Goal: Task Accomplishment & Management: Use online tool/utility

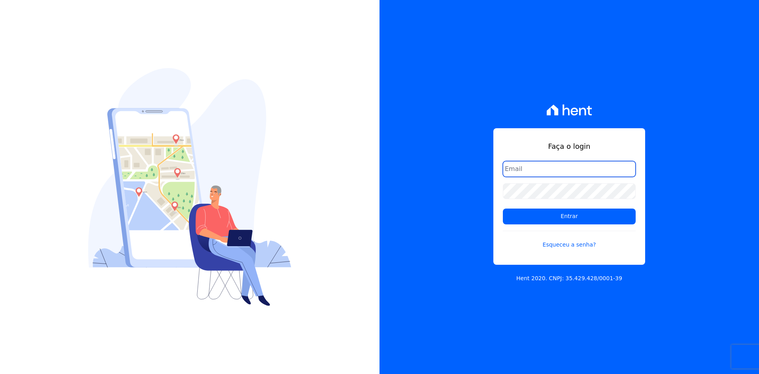
type input "alexandre@trapisa.com.br"
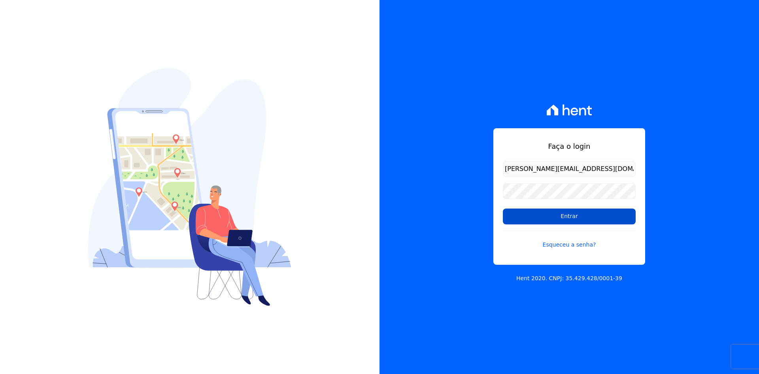
click at [544, 210] on input "Entrar" at bounding box center [569, 216] width 133 height 16
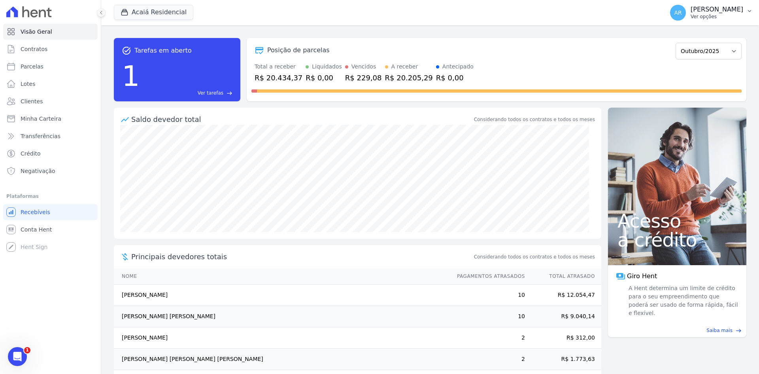
click at [701, 15] on p "Ver opções" at bounding box center [717, 16] width 53 height 6
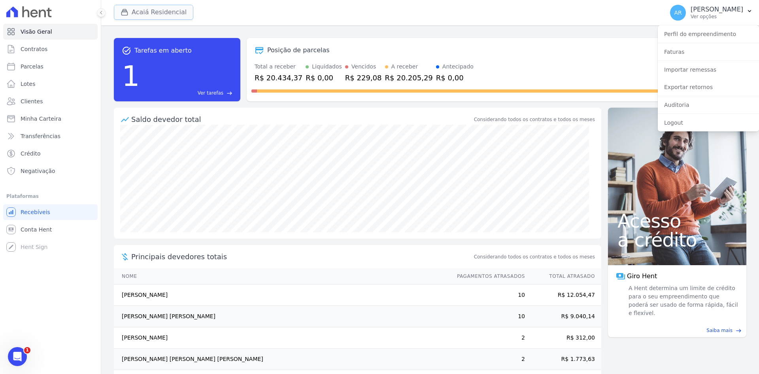
click at [137, 14] on button "Acaiá Residencial" at bounding box center [153, 12] width 79 height 15
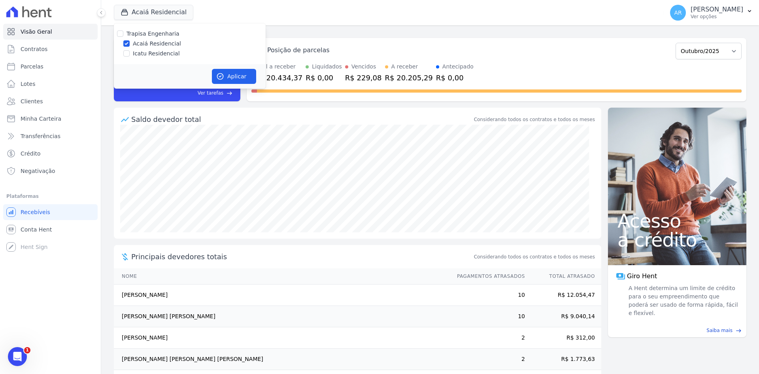
click at [153, 53] on label "Icatu Residencial" at bounding box center [156, 53] width 47 height 8
click at [130, 53] on input "Icatu Residencial" at bounding box center [126, 53] width 6 height 6
checkbox input "true"
click at [234, 79] on button "Aplicar" at bounding box center [234, 76] width 44 height 15
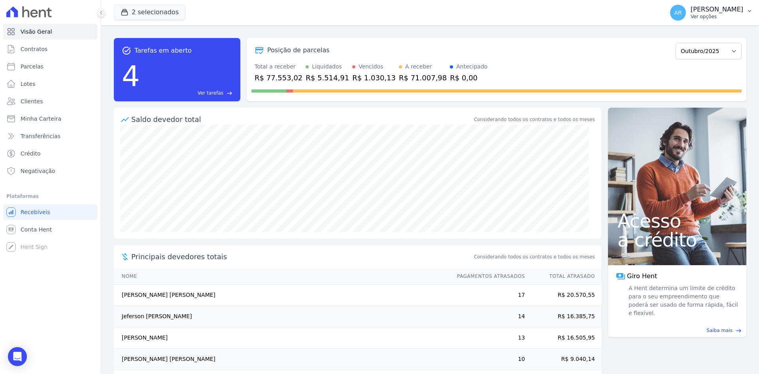
click at [701, 13] on p "[PERSON_NAME]" at bounding box center [717, 10] width 53 height 8
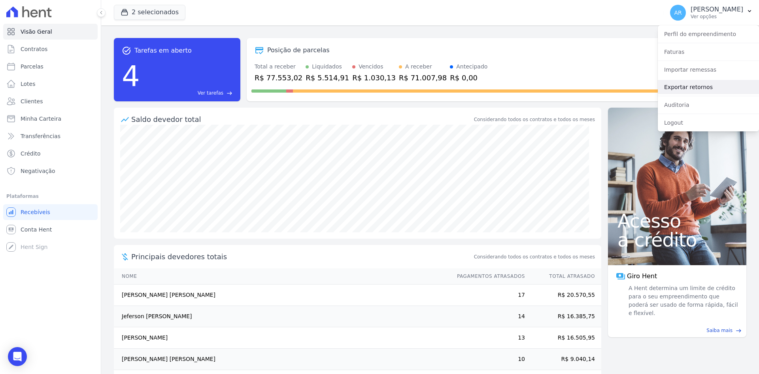
click at [679, 89] on link "Exportar retornos" at bounding box center [708, 87] width 101 height 14
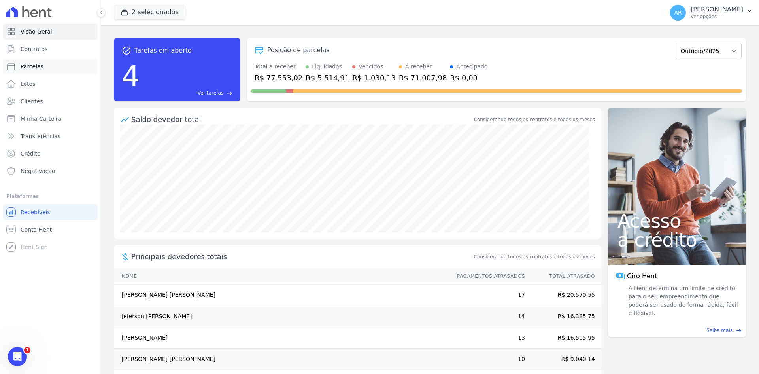
click at [34, 65] on span "Parcelas" at bounding box center [32, 66] width 23 height 8
select select
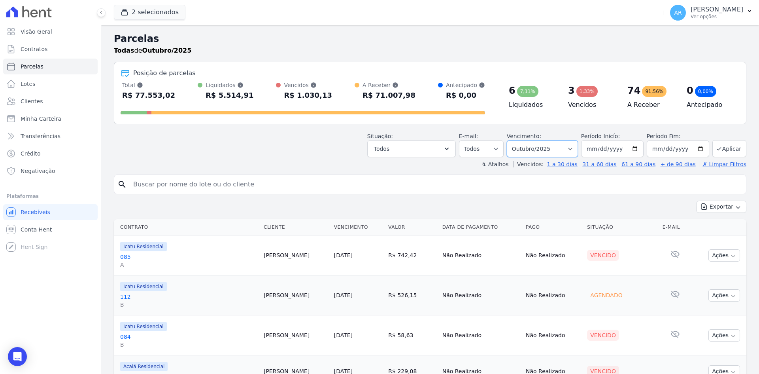
click at [528, 151] on select "Filtrar por período ──────── Todos os meses Fevereiro/2024 Março/2024 Abril/202…" at bounding box center [542, 148] width 71 height 17
select select "09/2025"
click at [512, 140] on select "Filtrar por período ──────── Todos os meses Fevereiro/2024 Março/2024 Abril/202…" at bounding box center [542, 148] width 71 height 17
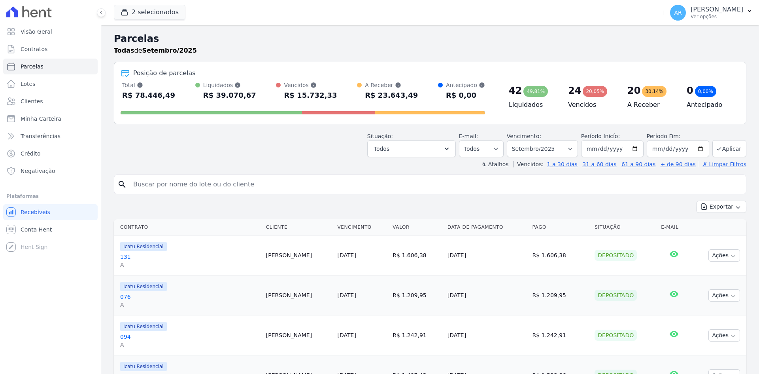
select select
click at [525, 153] on select "Filtrar por período ──────── Todos os meses Fevereiro/2024 Março/2024 Abril/202…" at bounding box center [542, 148] width 71 height 17
click at [524, 149] on select "Filtrar por período ──────── Todos os meses Fevereiro/2024 Março/2024 Abril/202…" at bounding box center [542, 148] width 71 height 17
select select "10/2025"
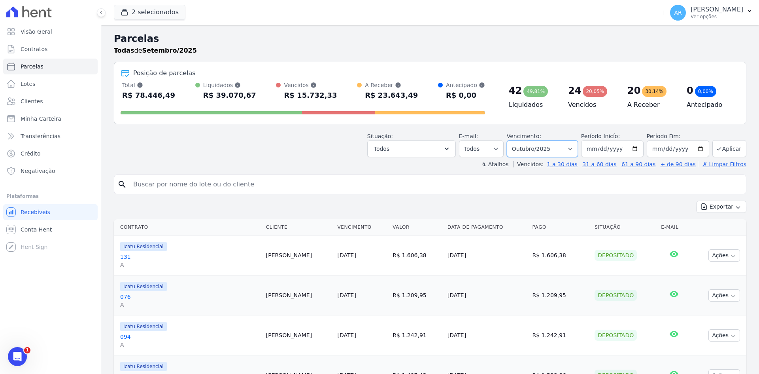
click at [512, 140] on select "Filtrar por período ──────── Todos os meses Fevereiro/2024 Março/2024 Abril/202…" at bounding box center [542, 148] width 71 height 17
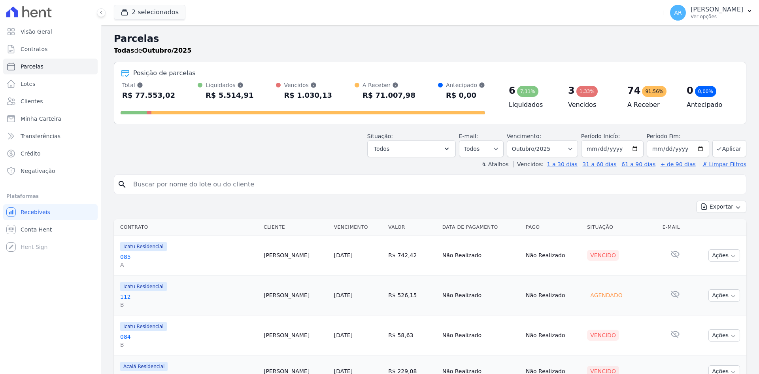
select select
click at [407, 149] on button "Todos" at bounding box center [411, 148] width 89 height 17
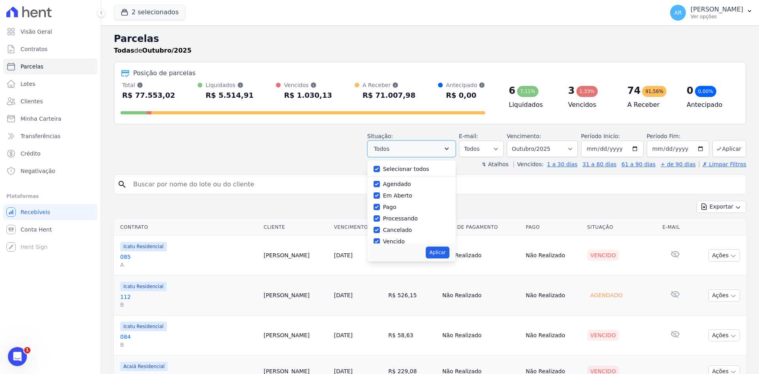
click at [407, 149] on button "Todos" at bounding box center [411, 148] width 89 height 17
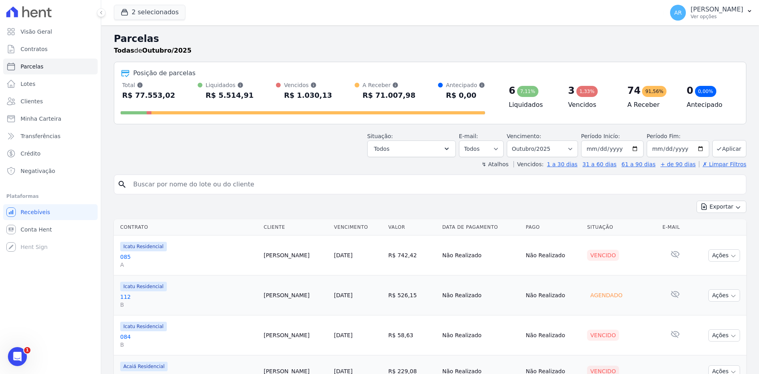
click at [281, 156] on div "Situação: Agendado Em Aberto Pago Processando Cancelado Vencido Transferindo De…" at bounding box center [430, 143] width 633 height 28
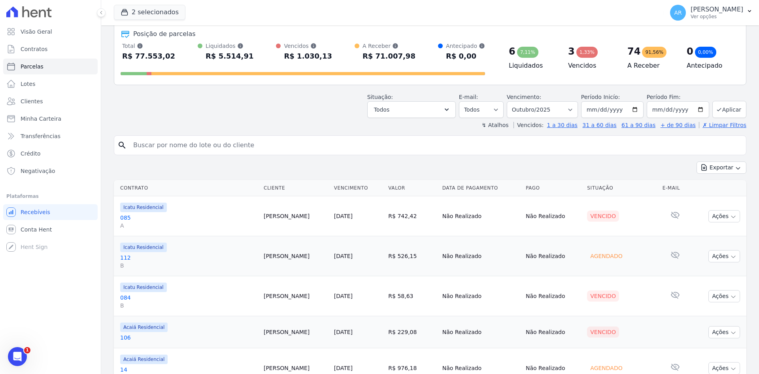
scroll to position [40, 0]
click at [205, 147] on input "search" at bounding box center [435, 145] width 614 height 16
type input "guilherme"
select select
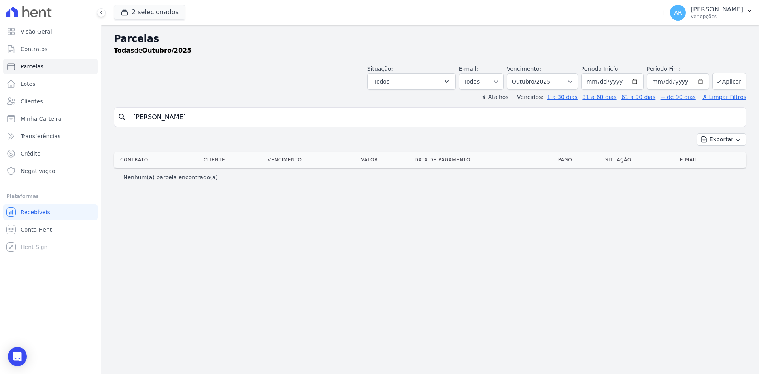
click at [176, 117] on input "guilherme" at bounding box center [435, 117] width 614 height 16
type input "josé"
select select
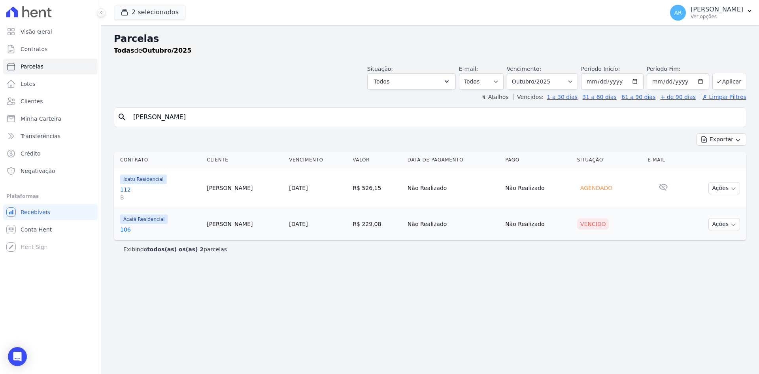
click at [176, 117] on input "josé" at bounding box center [435, 117] width 614 height 16
click at [180, 116] on input "josé" at bounding box center [435, 117] width 614 height 16
type input "jose"
select select
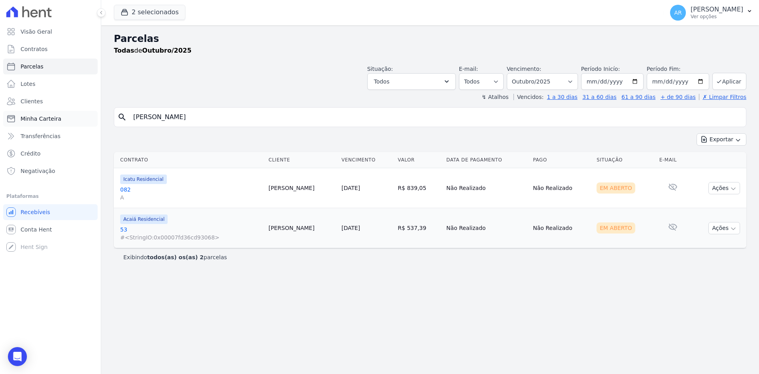
drag, startPoint x: 163, startPoint y: 118, endPoint x: 83, endPoint y: 111, distance: 80.2
click at [83, 111] on div "Visão Geral Contratos Parcelas Lotes Clientes Minha Carteira Transferências Cré…" at bounding box center [379, 187] width 759 height 374
type input "carlos"
select select
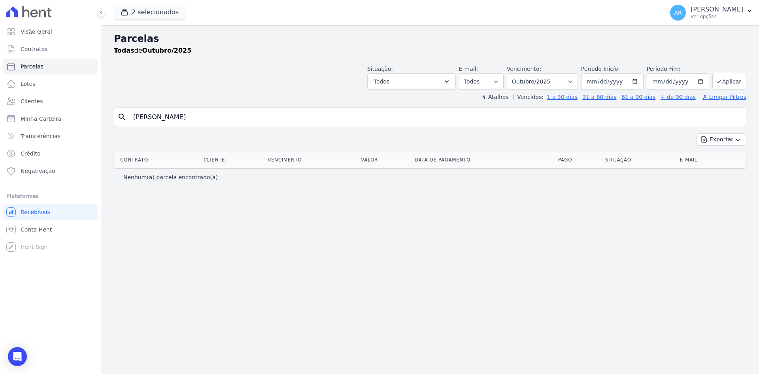
click at [151, 111] on input "carlos" at bounding box center [435, 117] width 614 height 16
type input "danilo"
select select
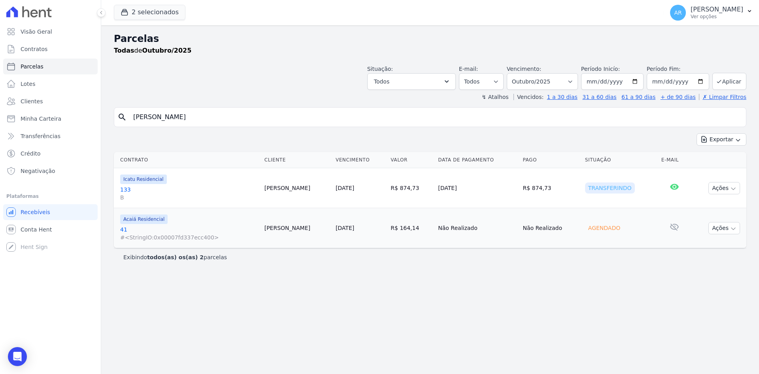
click at [153, 117] on input "danilo" at bounding box center [435, 117] width 614 height 16
click at [172, 121] on input "danilo" at bounding box center [435, 117] width 614 height 16
type input "sidnei"
select select
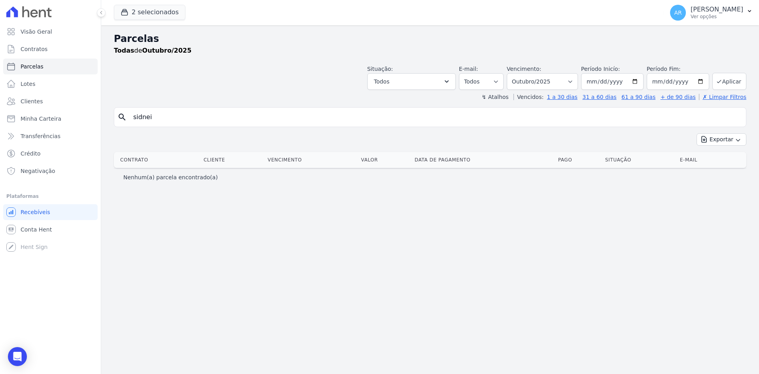
click at [172, 121] on input "sidnei" at bounding box center [435, 117] width 614 height 16
type input "isabela"
select select
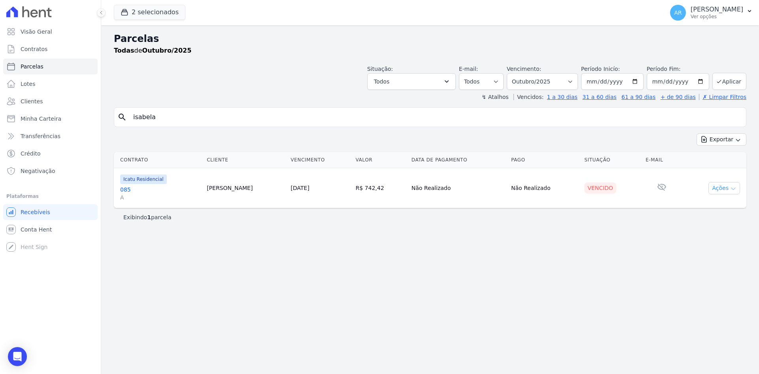
click at [720, 188] on button "Ações" at bounding box center [724, 188] width 32 height 12
click at [305, 186] on link "05/10/2025" at bounding box center [300, 188] width 19 height 6
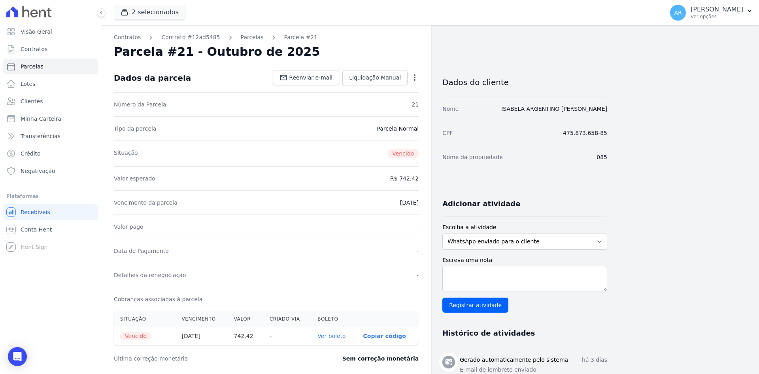
click at [415, 79] on icon "button" at bounding box center [415, 77] width 2 height 6
click at [386, 118] on link "Renegociar" at bounding box center [381, 117] width 70 height 14
click at [364, 101] on link "Cancelar Cobrança" at bounding box center [381, 102] width 70 height 14
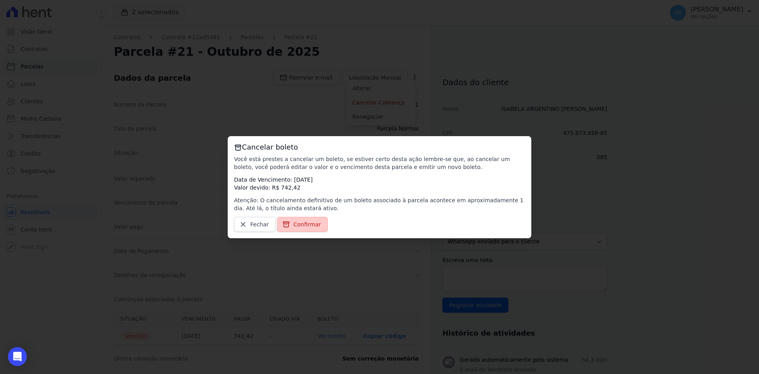
click at [300, 226] on span "Confirmar" at bounding box center [307, 224] width 28 height 8
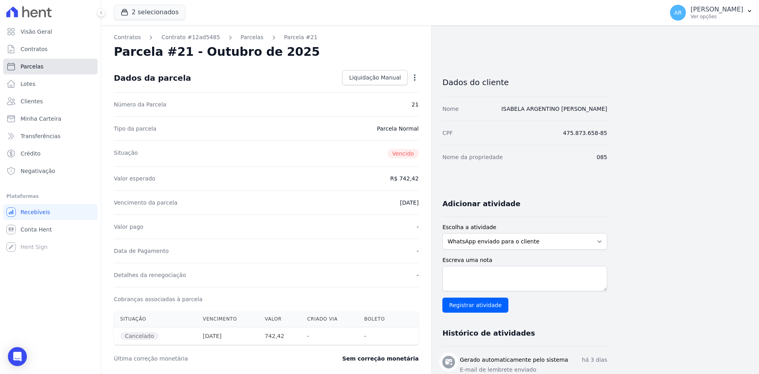
click at [31, 68] on span "Parcelas" at bounding box center [32, 66] width 23 height 8
select select
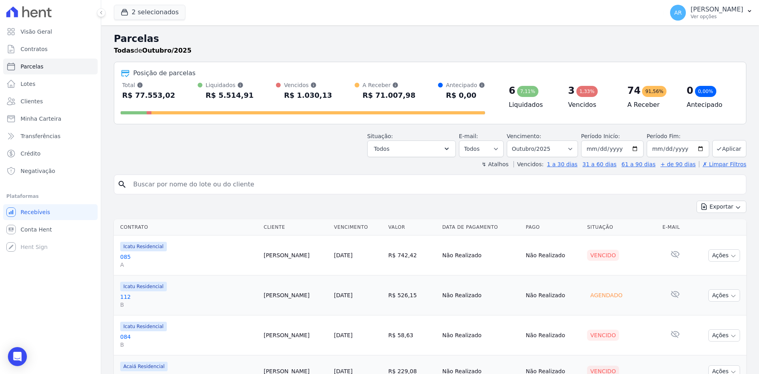
click at [198, 181] on input "search" at bounding box center [435, 184] width 614 height 16
type input "maria"
select select
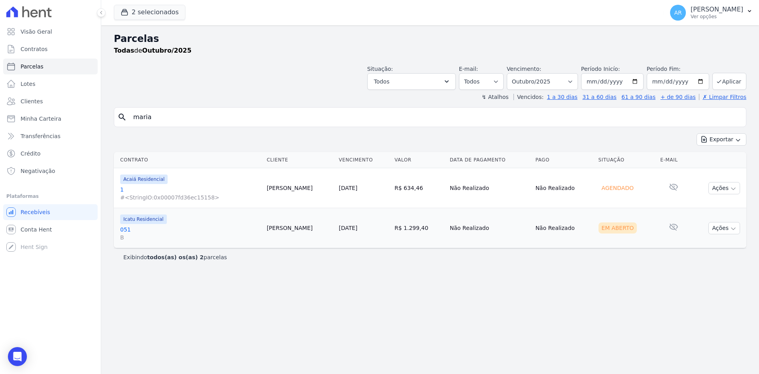
click at [182, 123] on input "maria" at bounding box center [435, 117] width 614 height 16
type input "helquer"
select select
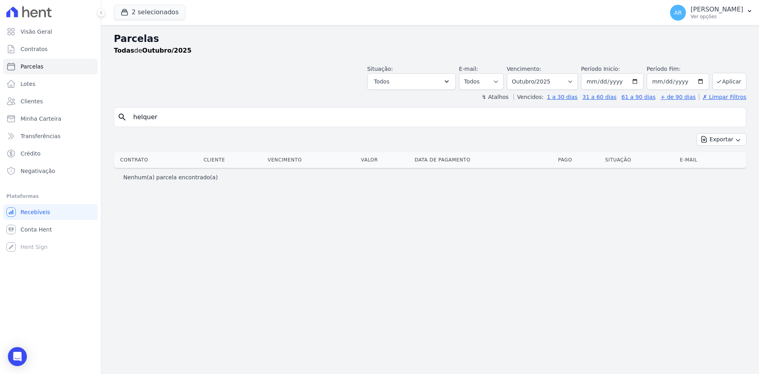
click at [182, 123] on input "helquer" at bounding box center [435, 117] width 614 height 16
type input "jonatan"
select select
click at [182, 123] on input "jonatan" at bounding box center [435, 117] width 614 height 16
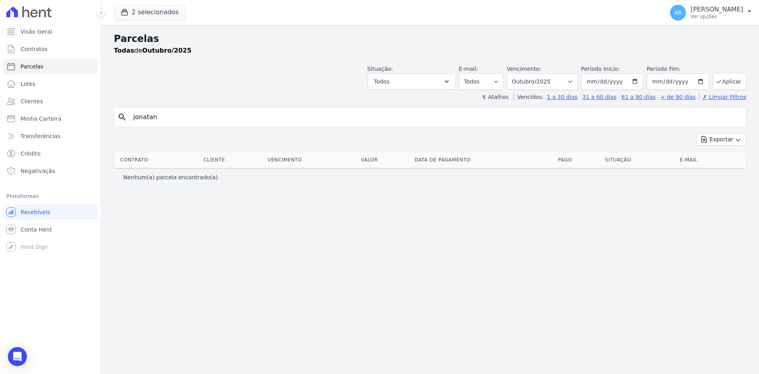
click at [182, 123] on input "jonatan" at bounding box center [435, 117] width 614 height 16
type input "rafael"
select select
click at [191, 119] on input "rafael" at bounding box center [435, 117] width 614 height 16
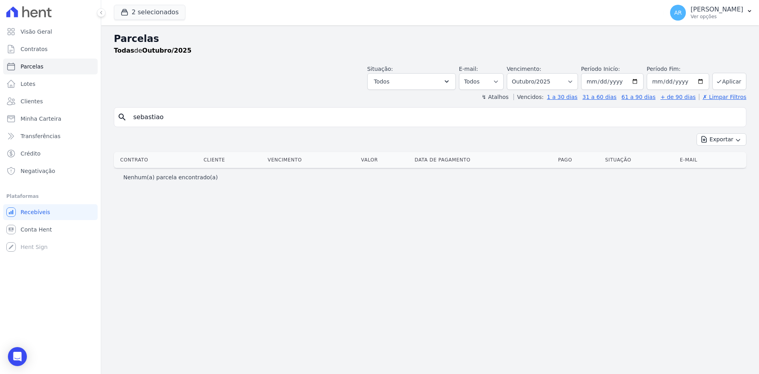
type input "sebastiao"
select select
click at [191, 119] on input "sebastiao" at bounding box center [435, 117] width 614 height 16
type input "sebastião"
select select
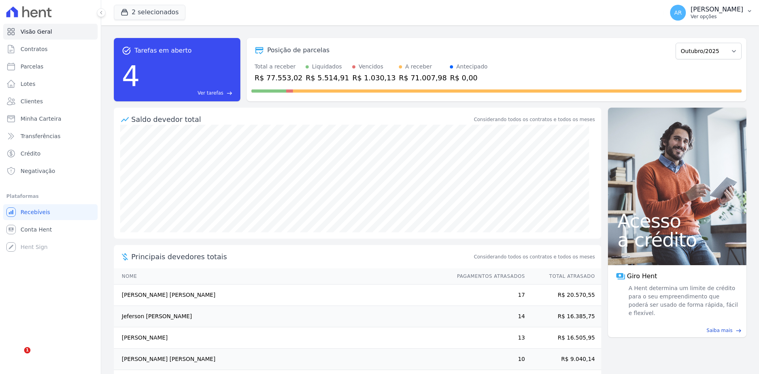
click at [691, 13] on p "[PERSON_NAME]" at bounding box center [717, 10] width 53 height 8
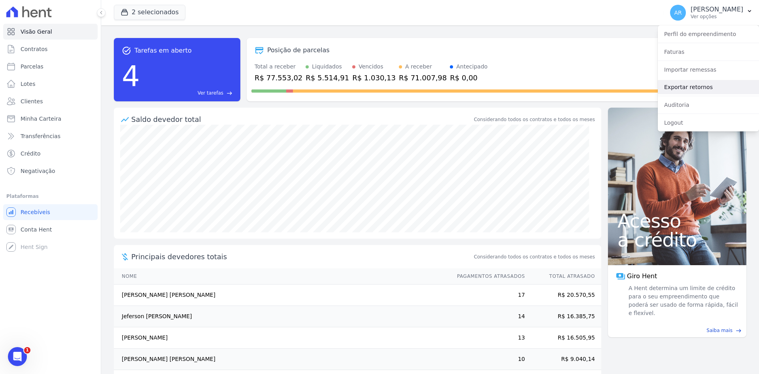
click at [689, 87] on link "Exportar retornos" at bounding box center [708, 87] width 101 height 14
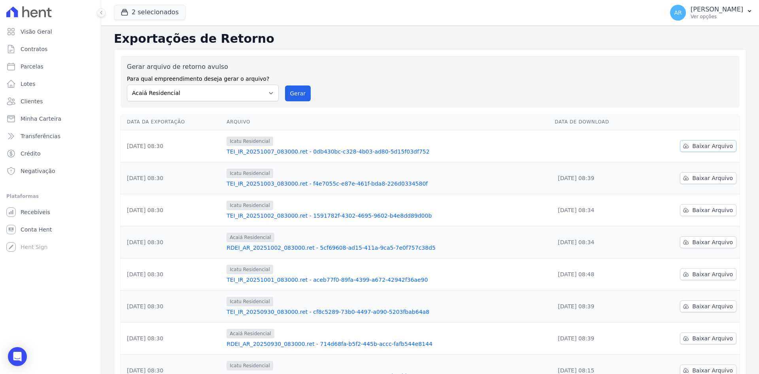
click at [696, 146] on span "Baixar Arquivo" at bounding box center [712, 146] width 41 height 8
